Goal: Task Accomplishment & Management: Use online tool/utility

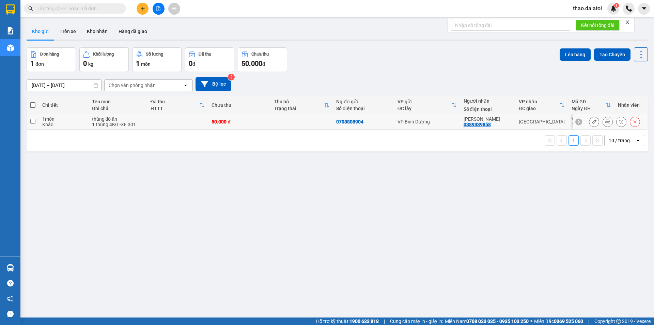
click at [34, 121] on input "checkbox" at bounding box center [32, 121] width 5 height 5
checkbox input "true"
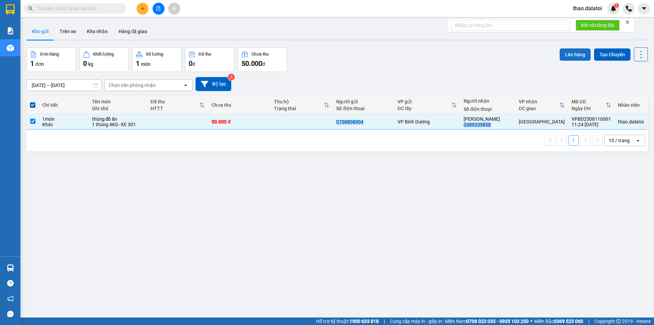
click at [567, 54] on button "Lên hàng" at bounding box center [575, 54] width 31 height 12
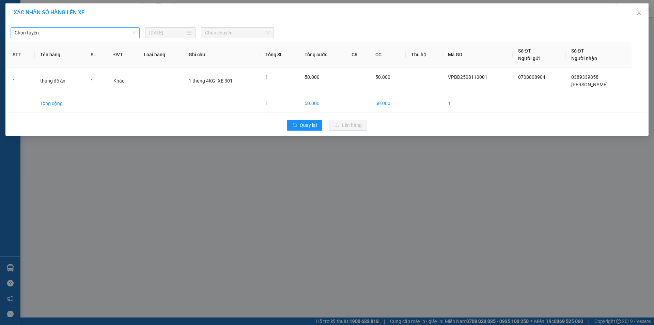
click at [79, 34] on span "Chọn tuyến" at bounding box center [75, 33] width 121 height 10
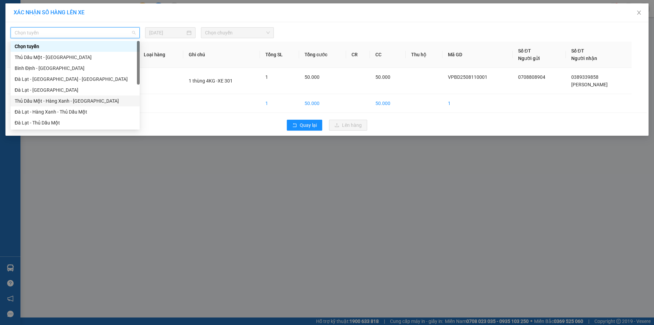
scroll to position [68, 0]
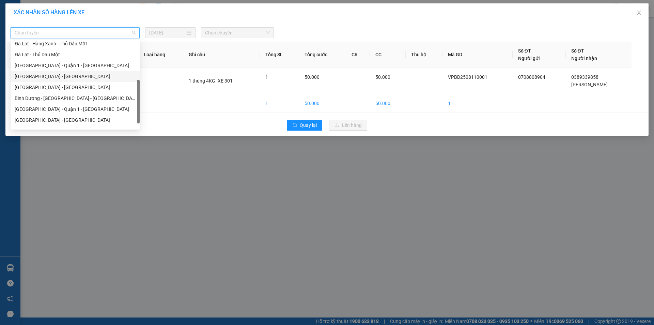
click at [44, 76] on div "[GEOGRAPHIC_DATA] - [GEOGRAPHIC_DATA]" at bounding box center [75, 76] width 121 height 7
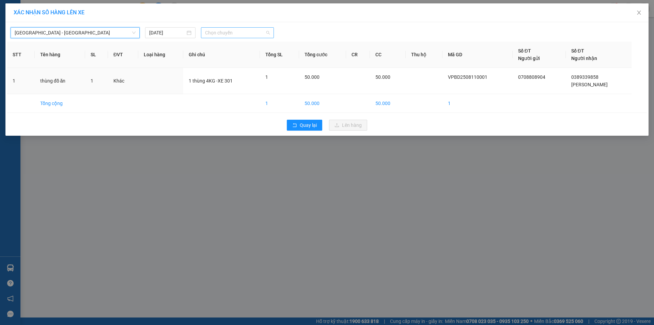
click at [229, 29] on span "Chọn chuyến" at bounding box center [237, 33] width 65 height 10
click at [229, 55] on div "23:30 - 50H-943.01" at bounding box center [231, 57] width 53 height 7
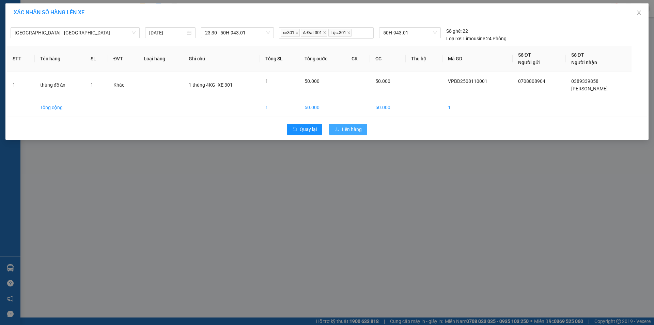
click at [353, 131] on span "Lên hàng" at bounding box center [352, 128] width 20 height 7
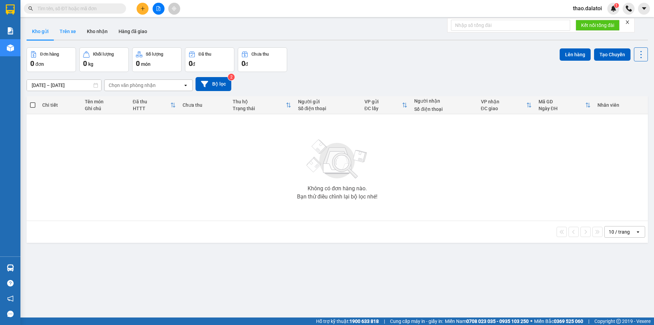
drag, startPoint x: 68, startPoint y: 31, endPoint x: 77, endPoint y: 31, distance: 8.9
click at [68, 31] on button "Trên xe" at bounding box center [67, 31] width 27 height 16
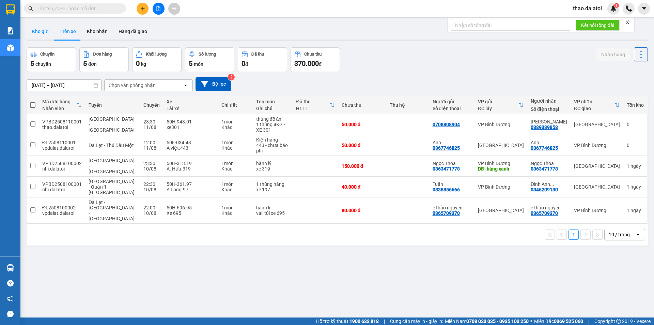
click at [39, 34] on button "Kho gửi" at bounding box center [41, 31] width 28 height 16
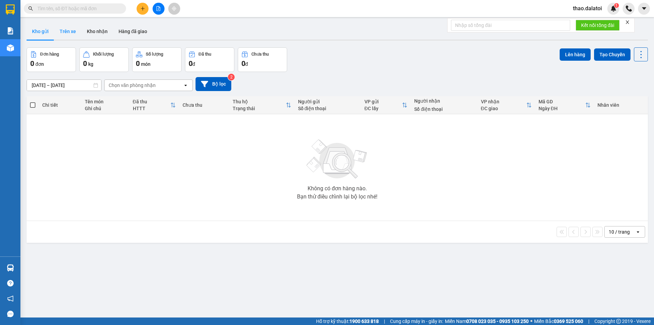
click at [68, 30] on button "Trên xe" at bounding box center [67, 31] width 27 height 16
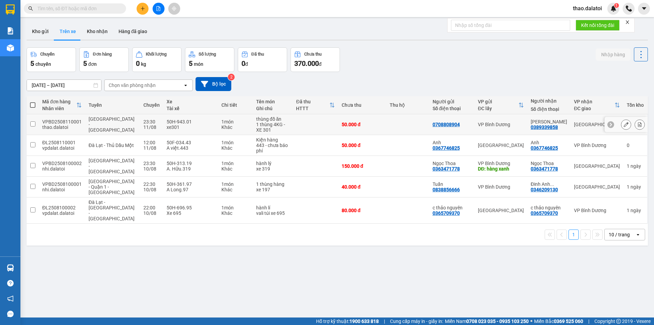
click at [33, 124] on input "checkbox" at bounding box center [32, 123] width 5 height 5
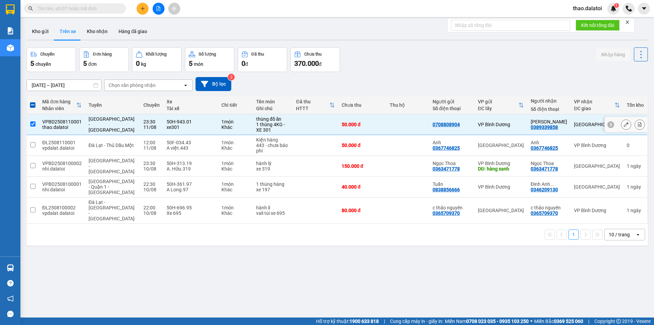
click at [610, 125] on icon at bounding box center [611, 125] width 2 height 4
click at [606, 124] on div "[GEOGRAPHIC_DATA]" at bounding box center [597, 124] width 46 height 5
checkbox input "false"
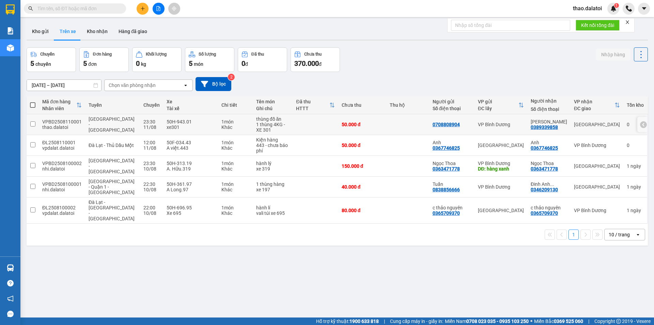
click at [641, 124] on icon at bounding box center [643, 124] width 5 height 5
click at [624, 125] on icon at bounding box center [626, 124] width 5 height 5
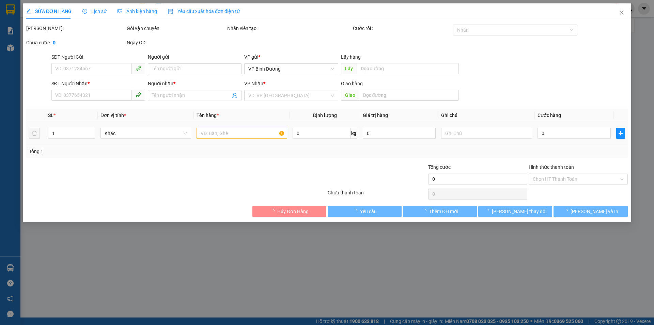
type input "0708808904"
type input "0389339858"
type input "[PERSON_NAME]"
type input "50.000"
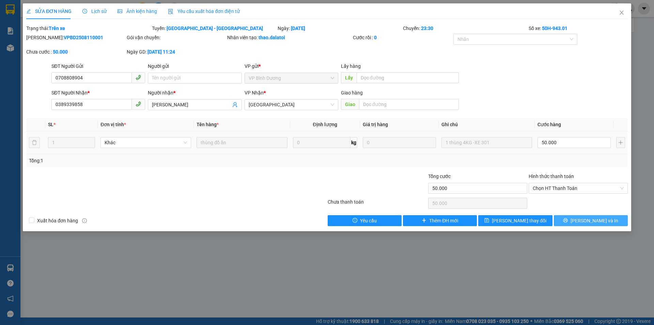
click at [568, 220] on icon "printer" at bounding box center [565, 220] width 5 height 5
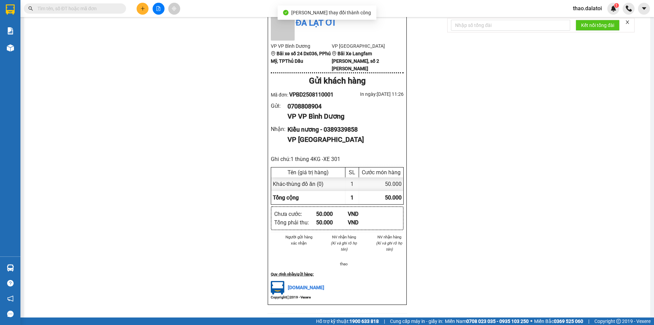
scroll to position [34, 0]
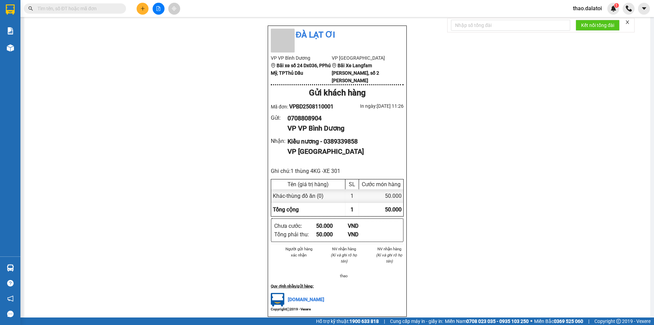
copy div "0708808904"
drag, startPoint x: 322, startPoint y: 121, endPoint x: 286, endPoint y: 121, distance: 35.8
click at [288, 121] on div "0708808904" at bounding box center [343, 118] width 111 height 10
copy div "Kiều nương - 0389339858"
drag, startPoint x: 284, startPoint y: 139, endPoint x: 360, endPoint y: 139, distance: 76.0
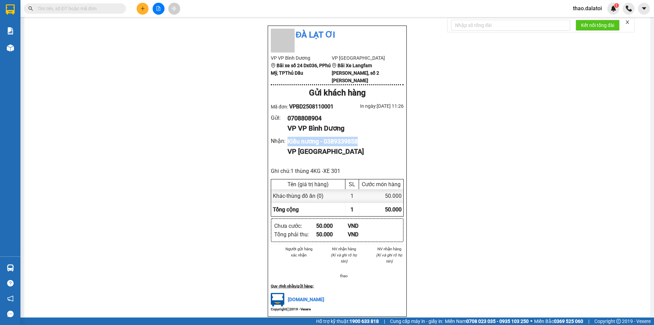
click at [360, 139] on div "Nhận : Kiều nương - 0389339858 VP [GEOGRAPHIC_DATA]" at bounding box center [337, 147] width 133 height 20
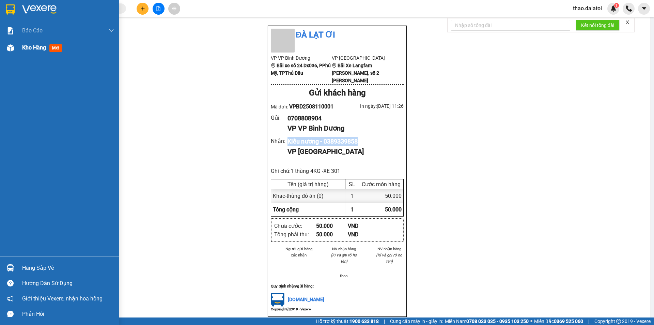
click at [10, 45] on img at bounding box center [10, 47] width 7 height 7
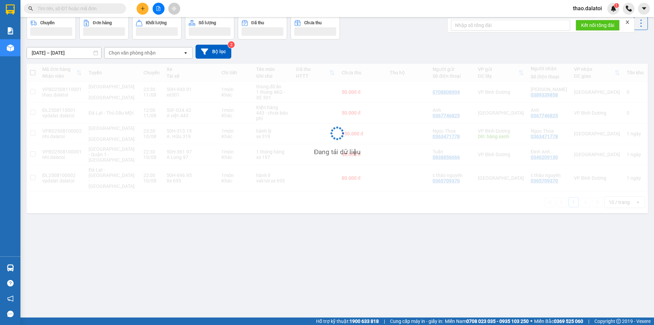
scroll to position [31, 0]
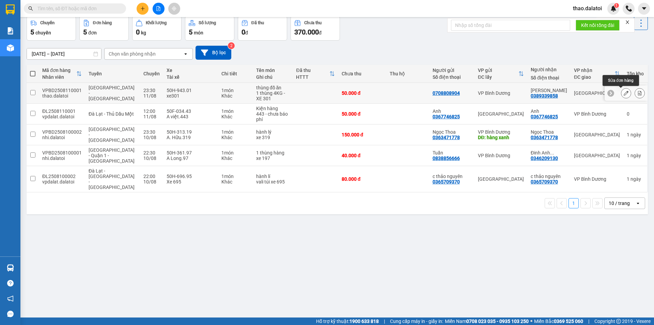
click at [624, 93] on icon at bounding box center [626, 93] width 5 height 5
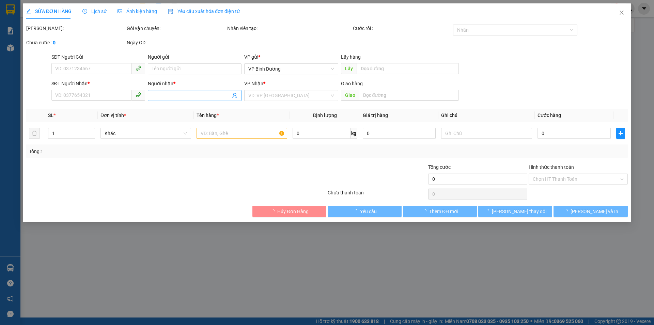
type input "0708808904"
type input "0389339858"
type input "[PERSON_NAME]"
type input "50.000"
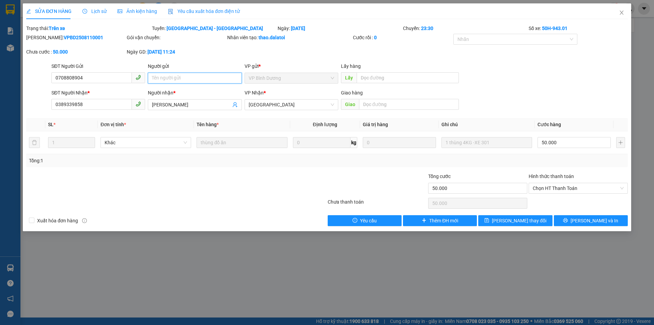
click at [182, 75] on input "Người gửi" at bounding box center [195, 78] width 94 height 11
type input "tigon"
click at [568, 223] on span "printer" at bounding box center [565, 220] width 5 height 5
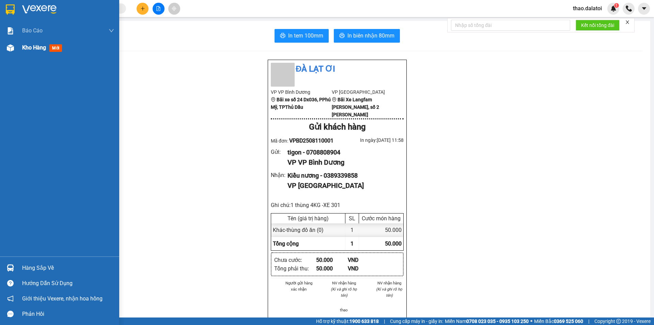
click at [29, 53] on div "Kho hàng mới" at bounding box center [68, 47] width 92 height 17
